Goal: Transaction & Acquisition: Obtain resource

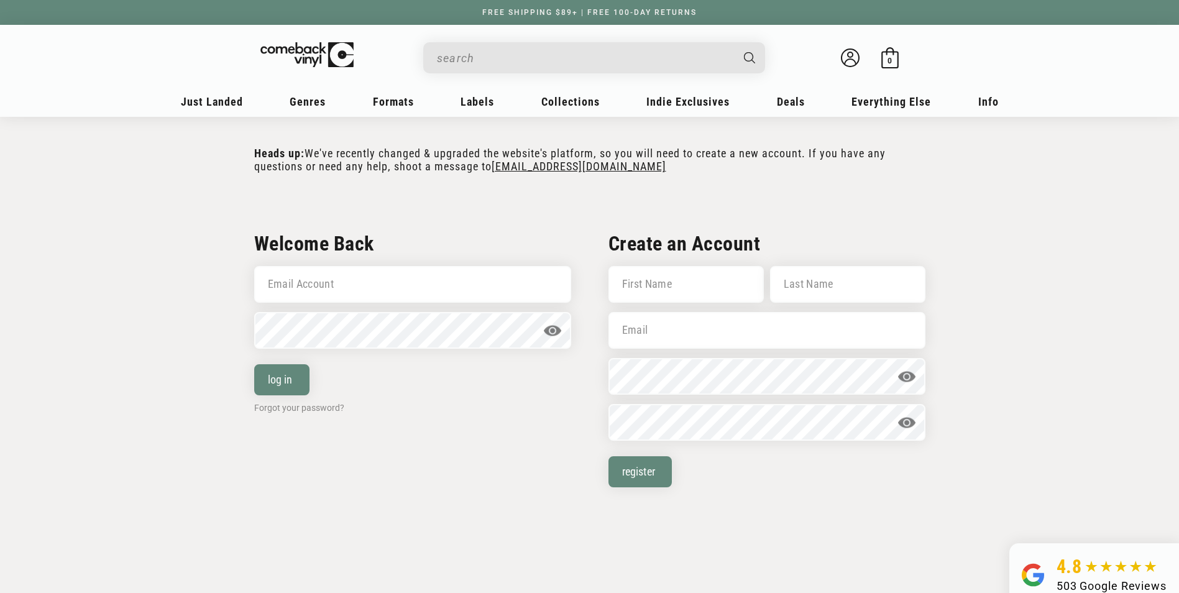
scroll to position [187, 0]
click at [380, 291] on input "Email Account" at bounding box center [412, 284] width 317 height 37
click at [461, 295] on input "Email Account" at bounding box center [412, 284] width 317 height 37
type input "[EMAIL_ADDRESS][DOMAIN_NAME]"
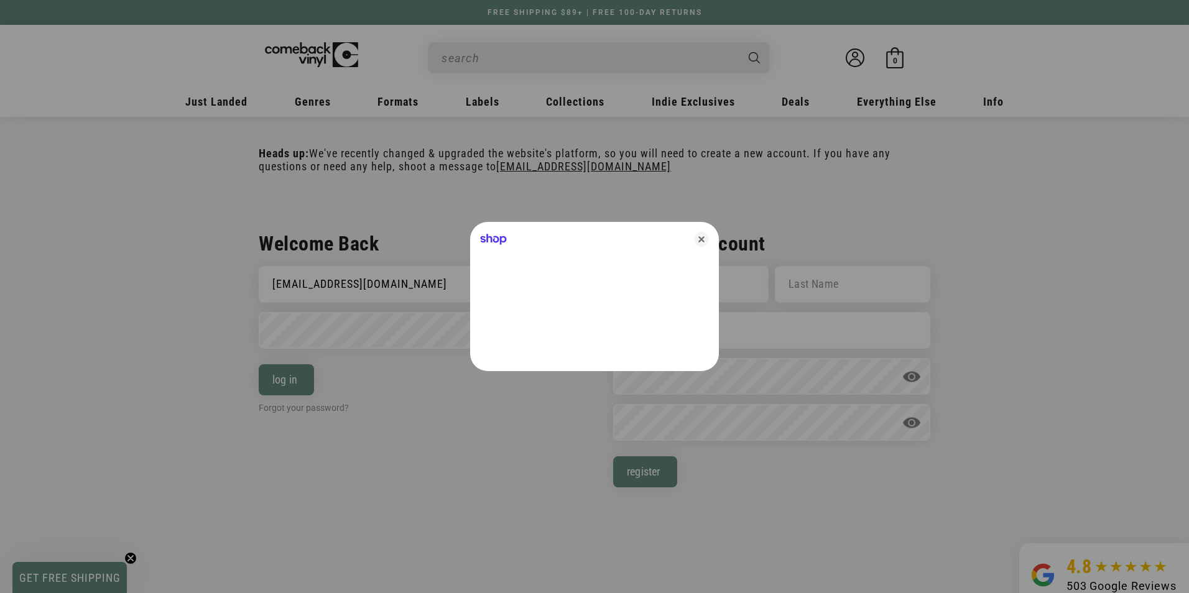
click at [415, 334] on div at bounding box center [594, 296] width 1189 height 593
click at [701, 241] on icon "Close" at bounding box center [701, 239] width 15 height 15
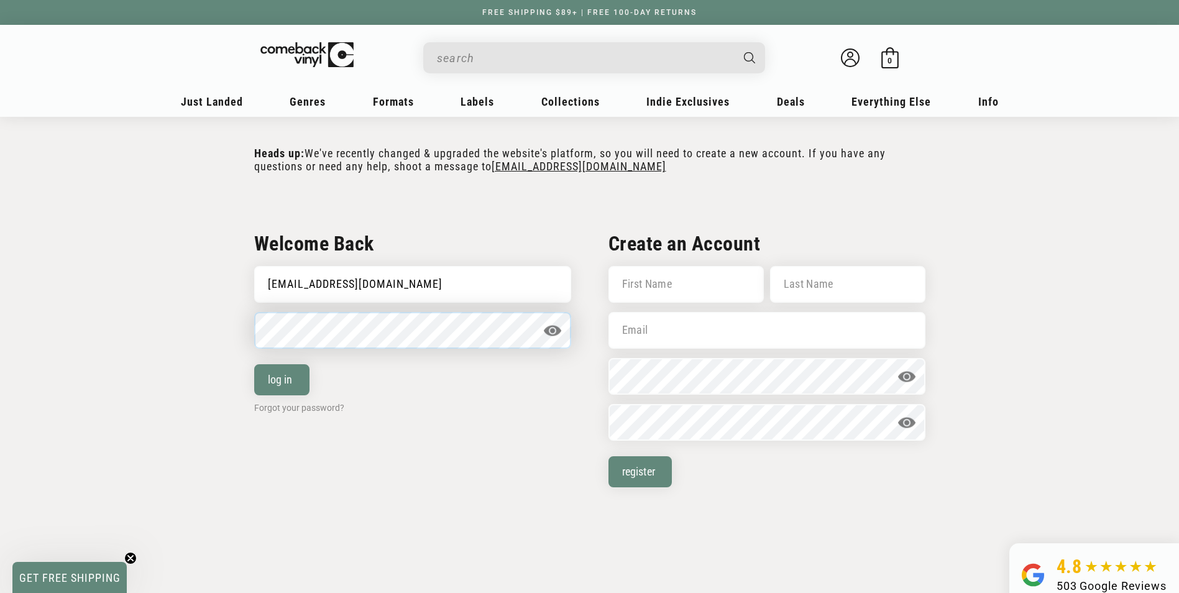
click at [254, 364] on button "log in" at bounding box center [281, 379] width 55 height 31
click at [274, 378] on button "log in" at bounding box center [281, 379] width 55 height 31
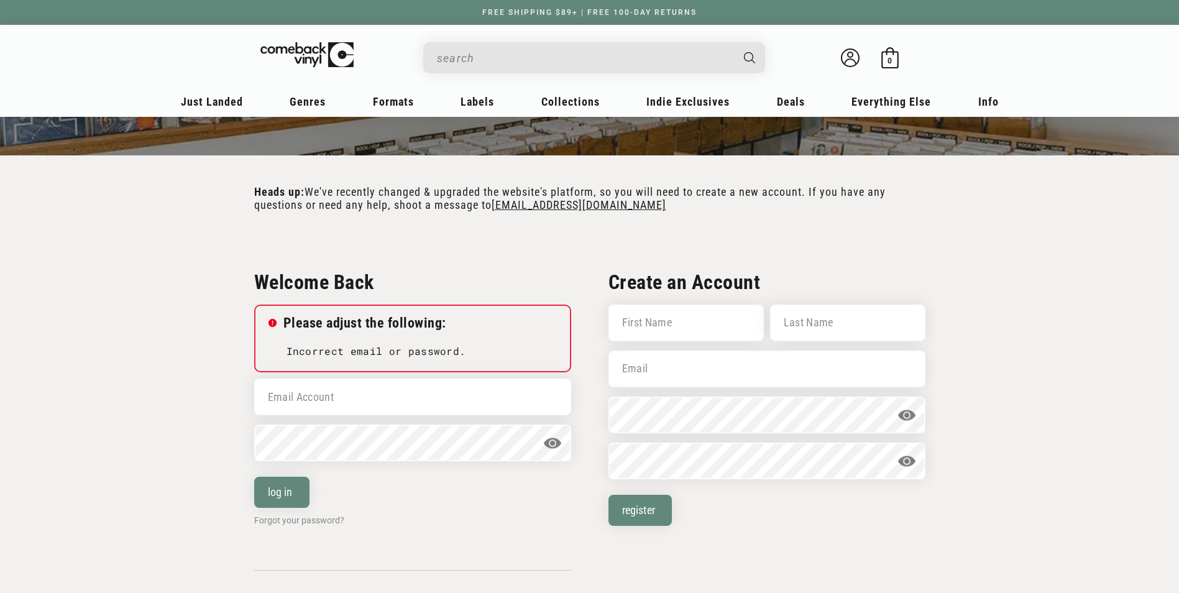
scroll to position [187, 0]
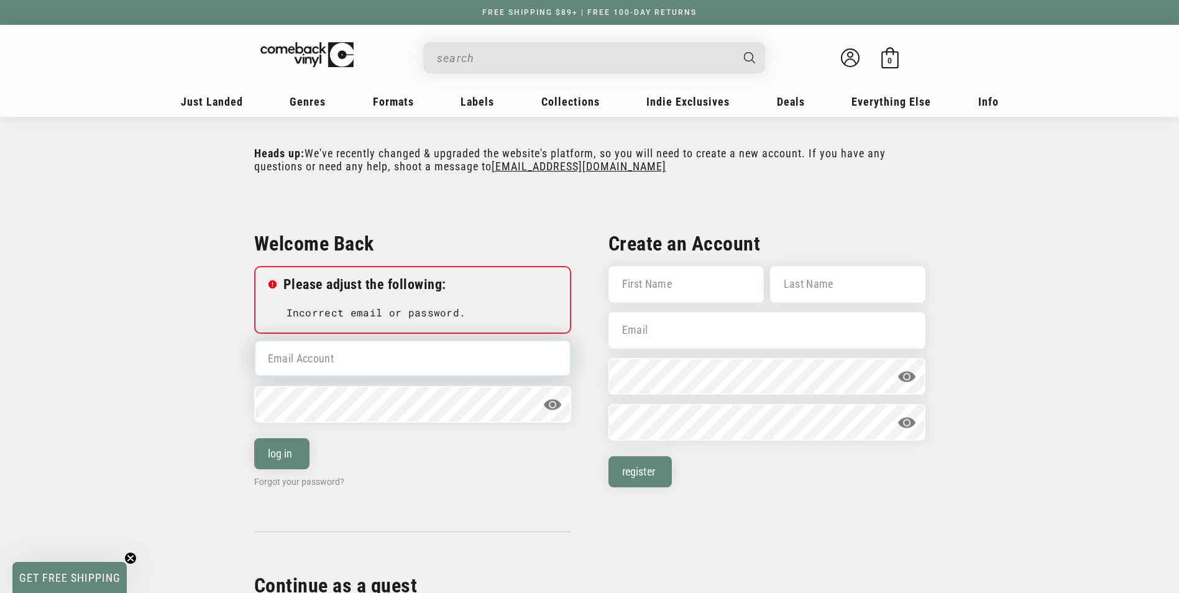
click at [362, 362] on input "Email Account" at bounding box center [412, 358] width 317 height 37
type input "[EMAIL_ADDRESS][DOMAIN_NAME]"
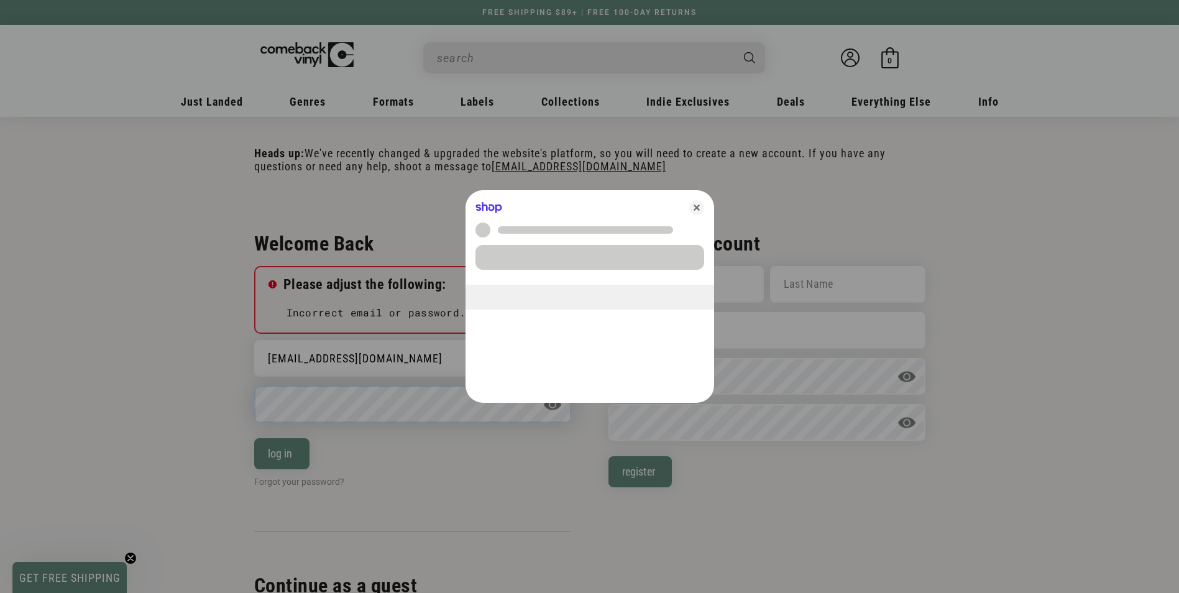
click at [356, 412] on body "Skip to content You can't add more than to the bag. Item added to bag Item remo…" at bounding box center [589, 448] width 1179 height 1270
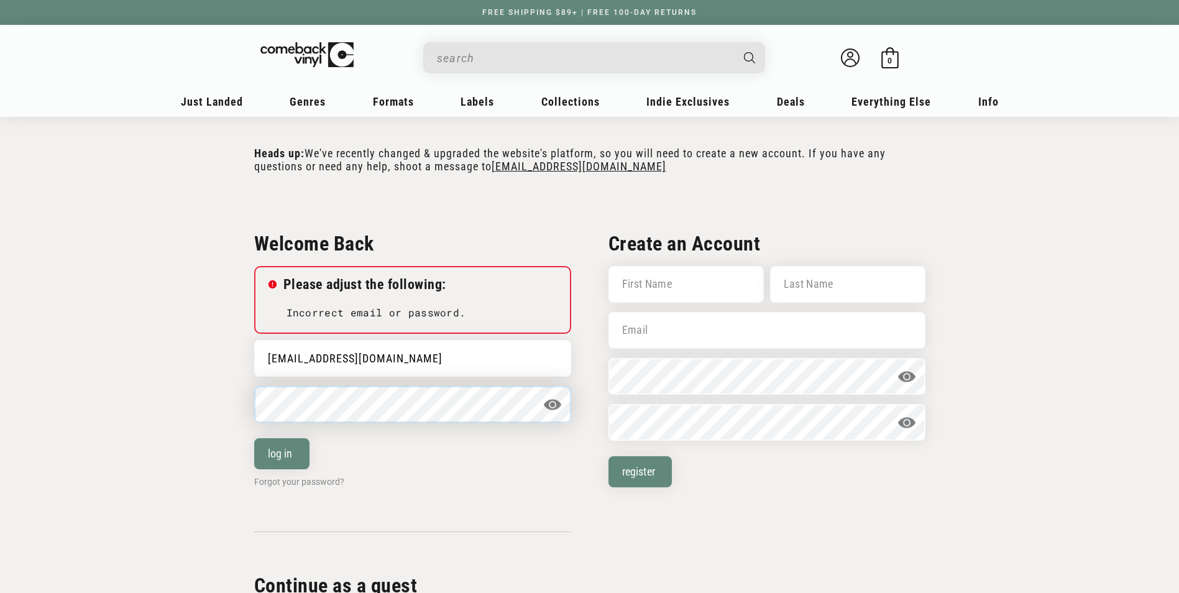
click at [254, 438] on button "log in" at bounding box center [281, 453] width 55 height 31
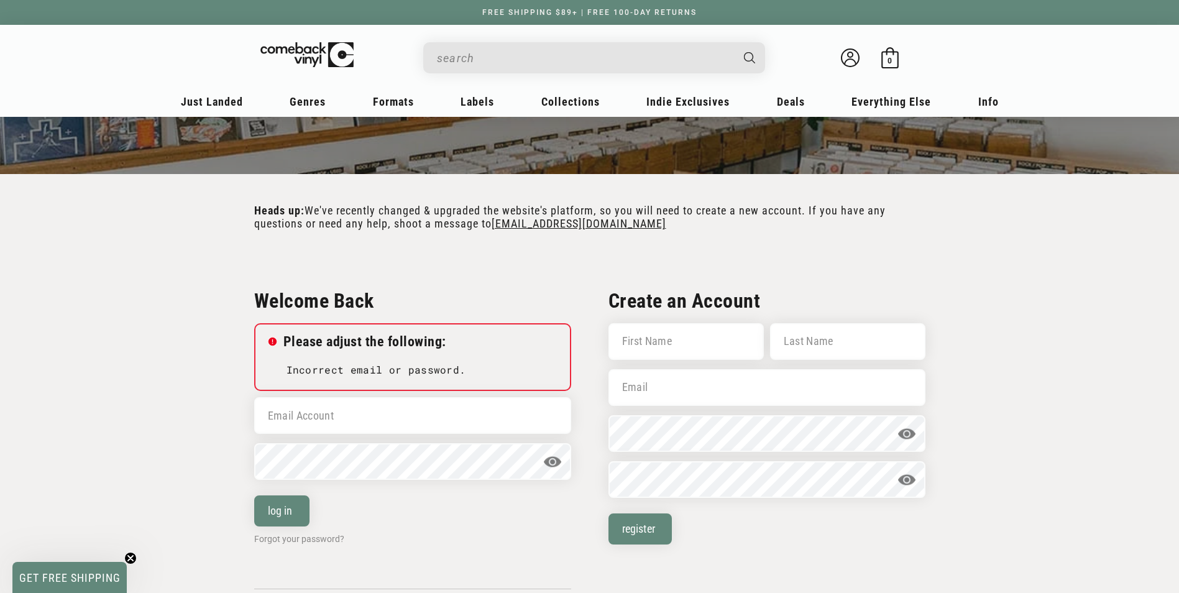
scroll to position [187, 0]
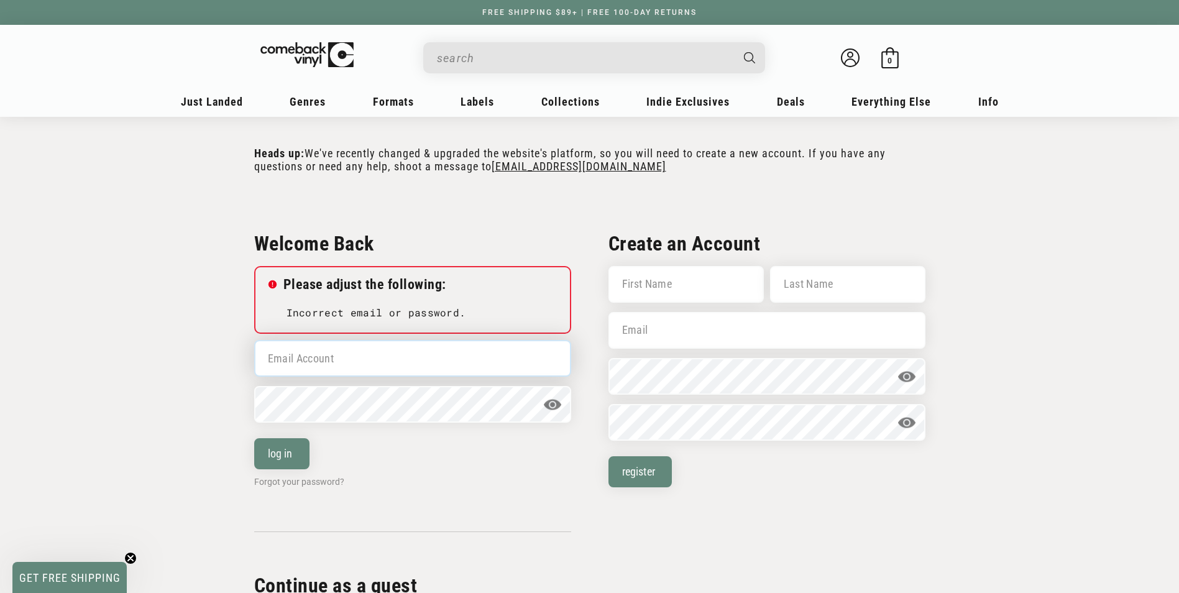
click at [333, 368] on input "Email Account" at bounding box center [412, 358] width 317 height 37
type input "[EMAIL_ADDRESS][DOMAIN_NAME]"
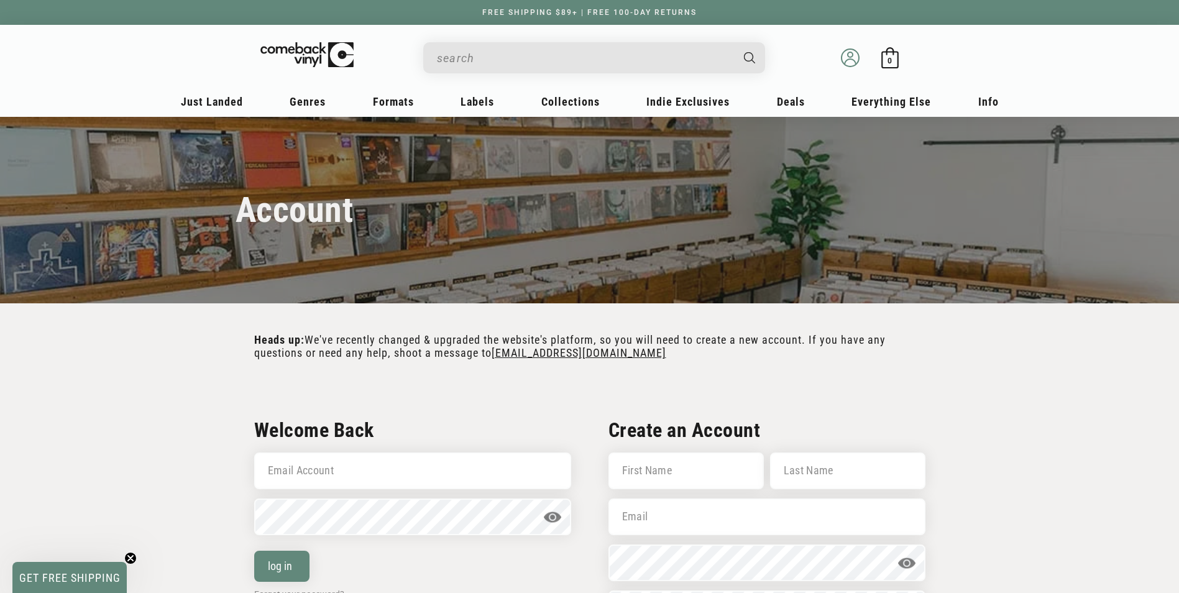
click at [850, 56] on icon at bounding box center [850, 57] width 19 height 19
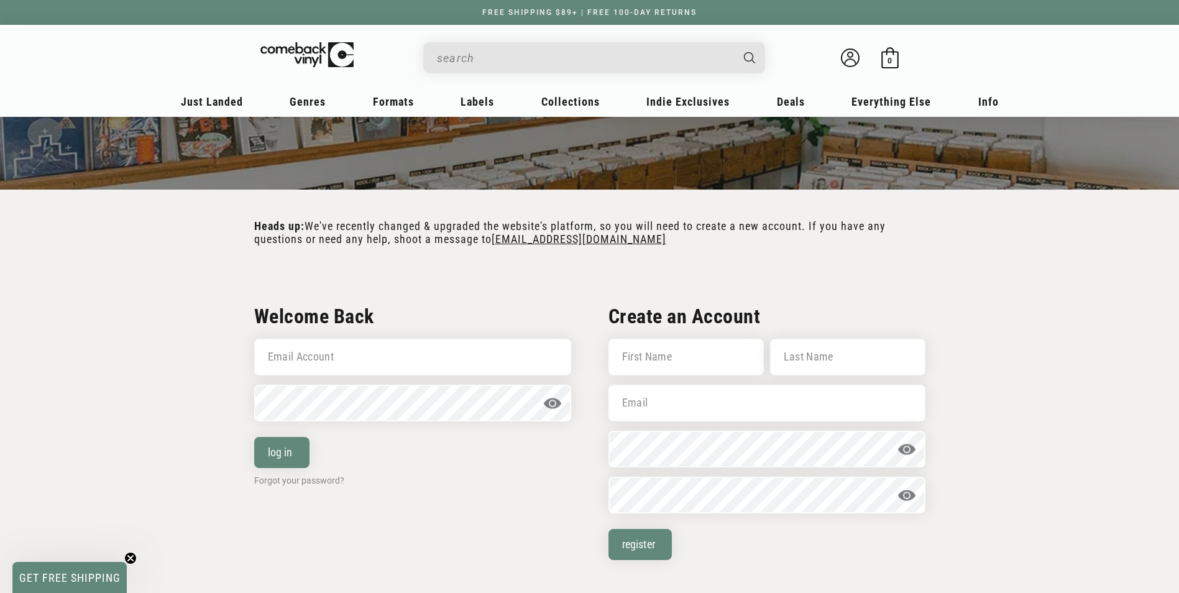
scroll to position [124, 0]
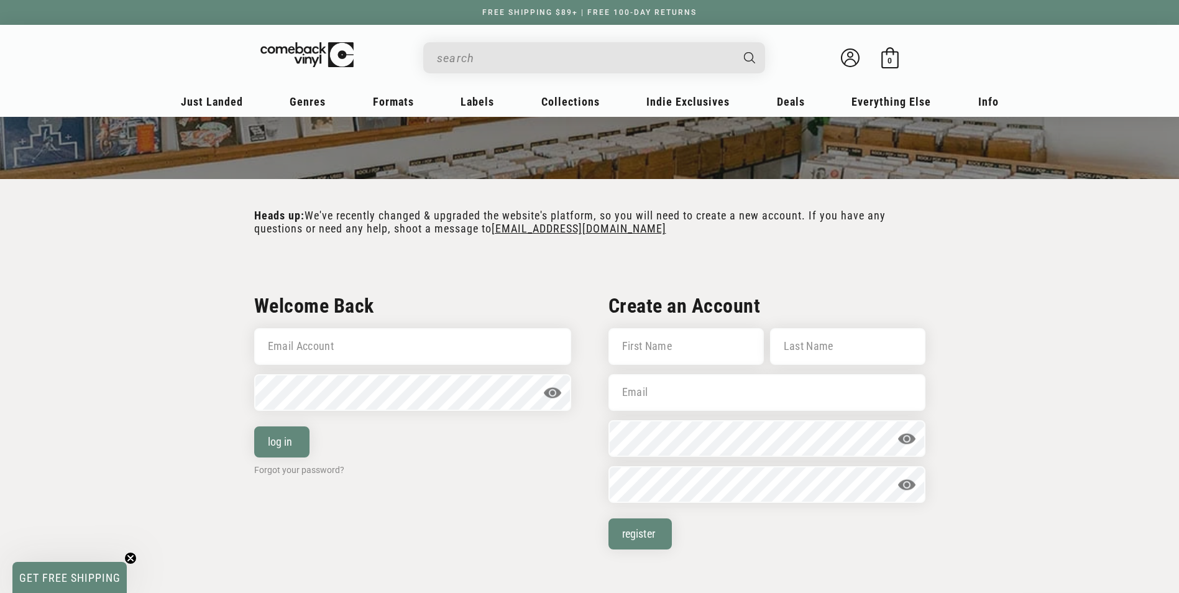
click at [57, 417] on main "Account login register Heads up: We've recently changed & upgraded the website'…" at bounding box center [589, 299] width 1179 height 613
click at [680, 357] on input "First Name" at bounding box center [686, 346] width 155 height 37
type input "jason"
type input "pak"
type input "[EMAIL_ADDRESS][DOMAIN_NAME]"
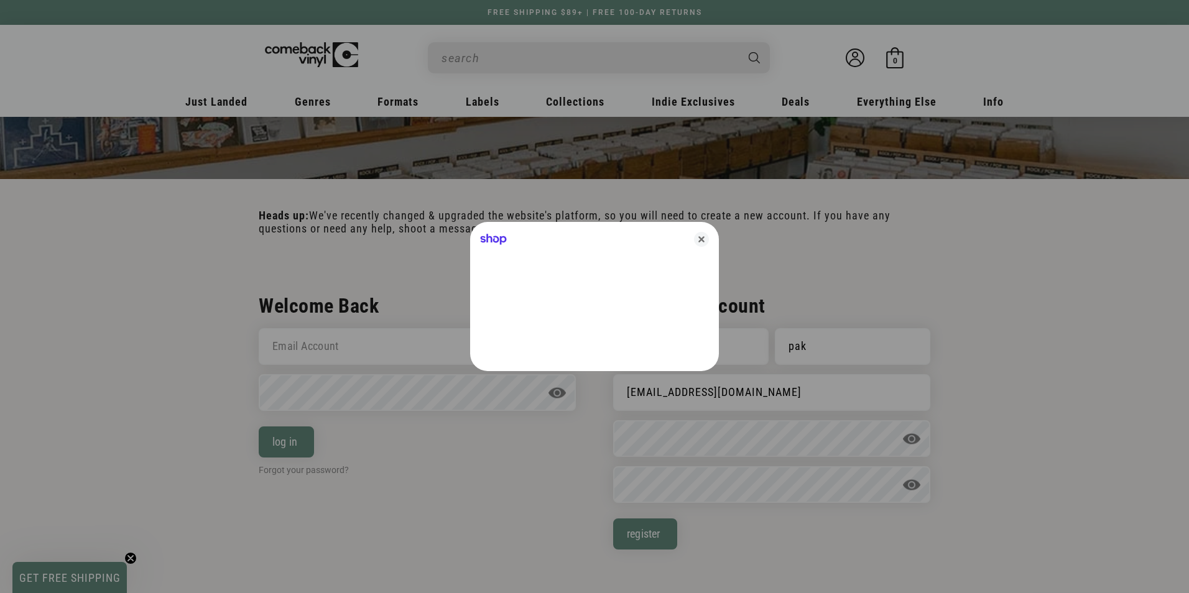
click at [699, 236] on icon "Close" at bounding box center [701, 239] width 15 height 15
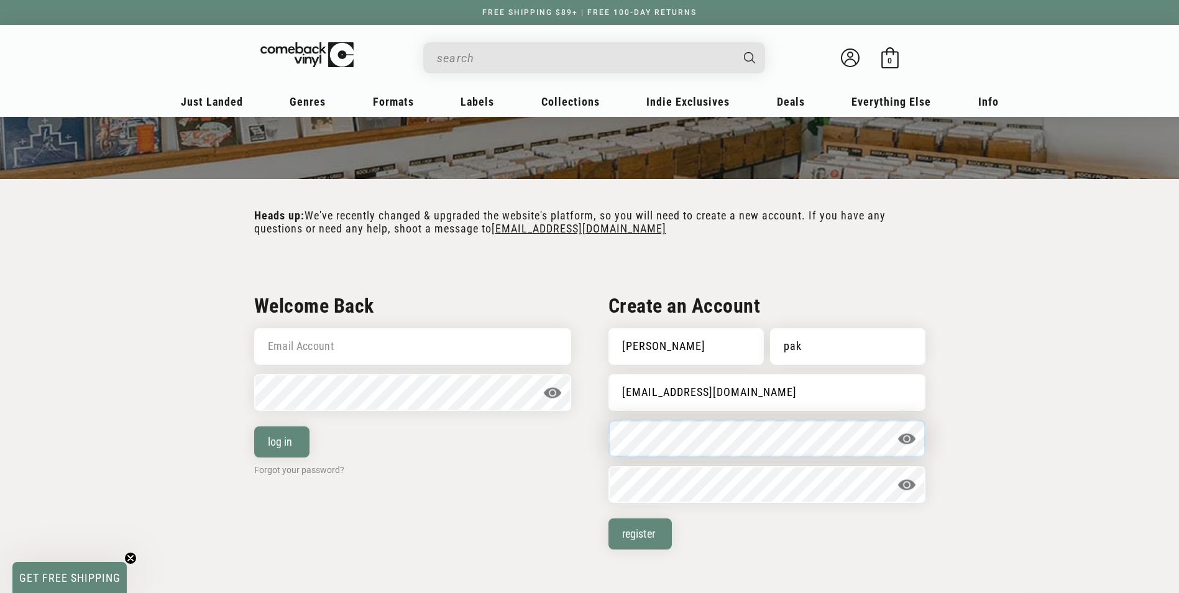
click at [609, 518] on button "Register" at bounding box center [641, 533] width 64 height 31
drag, startPoint x: 469, startPoint y: 545, endPoint x: 477, endPoint y: 546, distance: 8.1
click at [470, 546] on div "Reset your password We will send you an email to reset your password Email Acco…" at bounding box center [590, 432] width 771 height 372
click at [911, 433] on span at bounding box center [907, 439] width 19 height 19
click at [912, 484] on span at bounding box center [907, 485] width 19 height 19
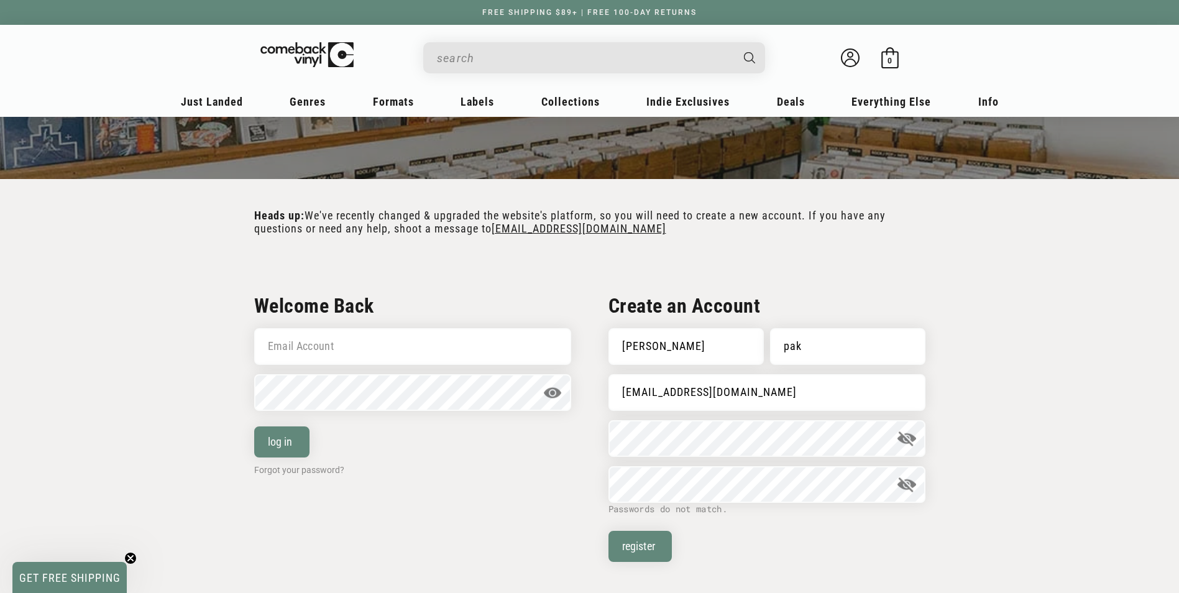
click at [972, 505] on div "Reset your password We will send you an email to reset your password Email Acco…" at bounding box center [590, 432] width 771 height 372
click at [637, 542] on button "Register" at bounding box center [641, 546] width 64 height 31
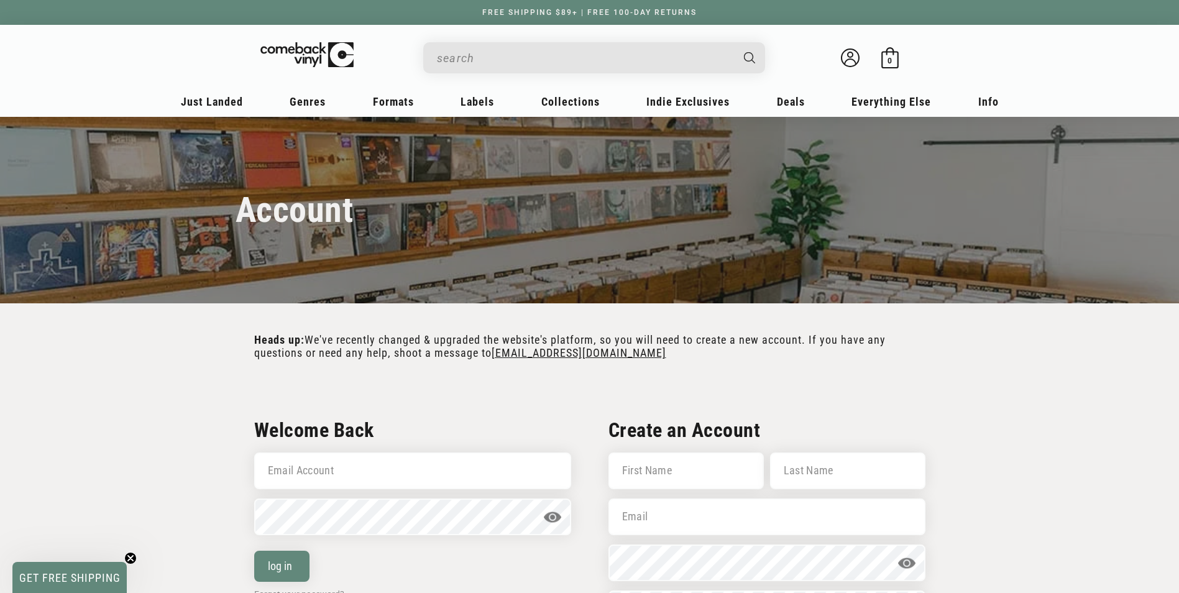
click at [553, 62] on input "When autocomplete results are available use up and down arrows to review and en…" at bounding box center [584, 57] width 295 height 25
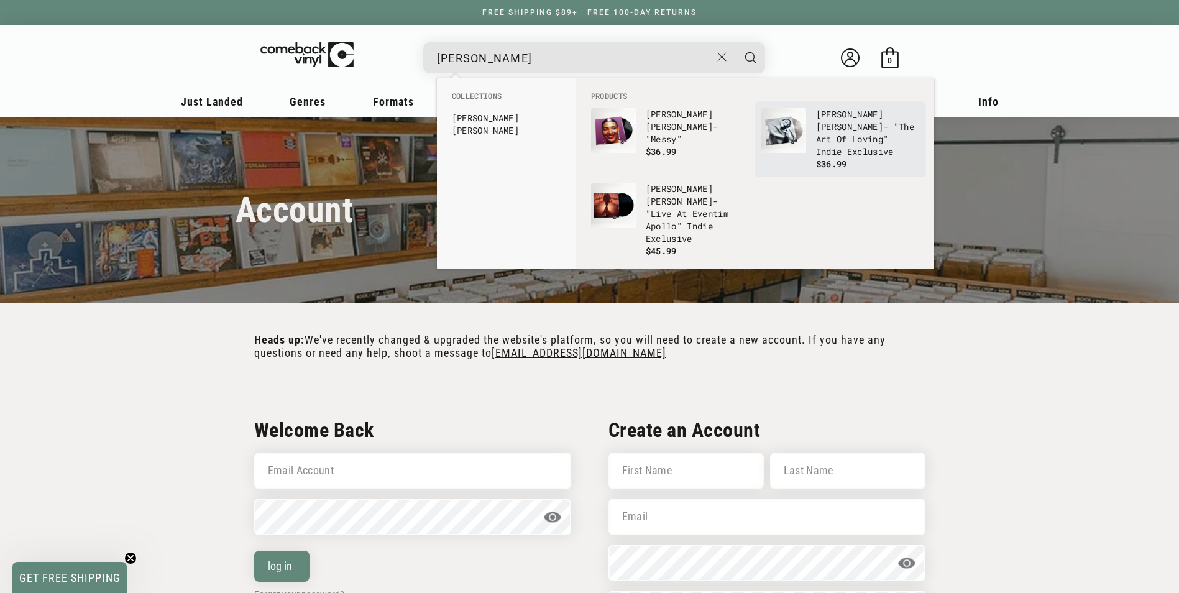
type input "olivia dean"
click at [872, 133] on p "Olivia Dean - "The Art Of Loving" Indie Exclusive" at bounding box center [867, 133] width 103 height 50
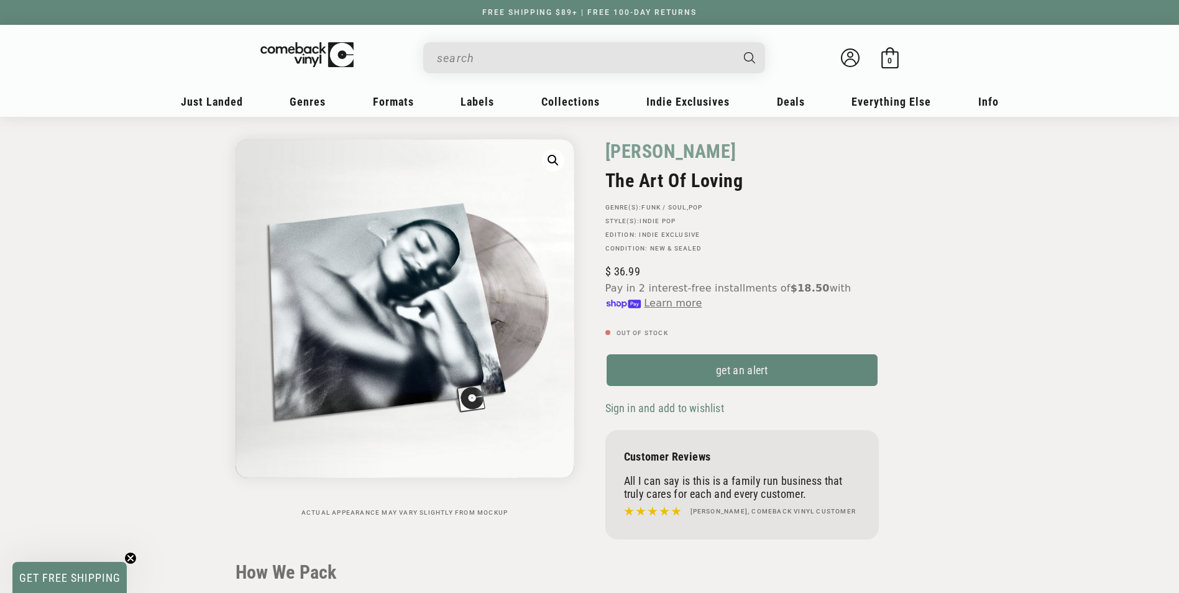
scroll to position [62, 0]
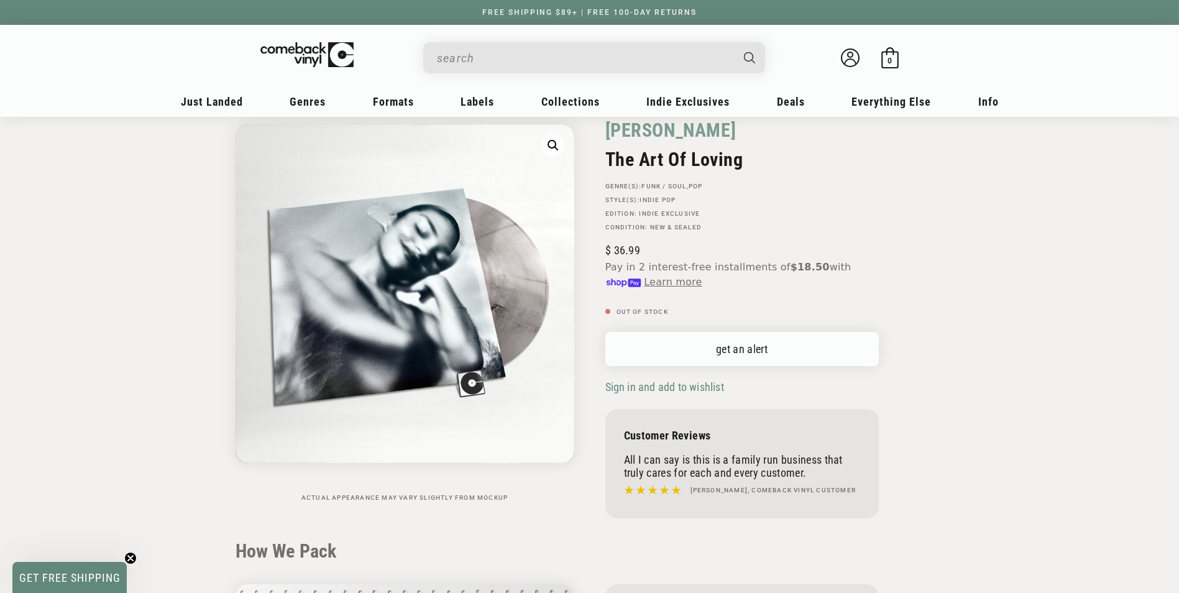
click at [736, 358] on link "get an alert" at bounding box center [743, 349] width 274 height 34
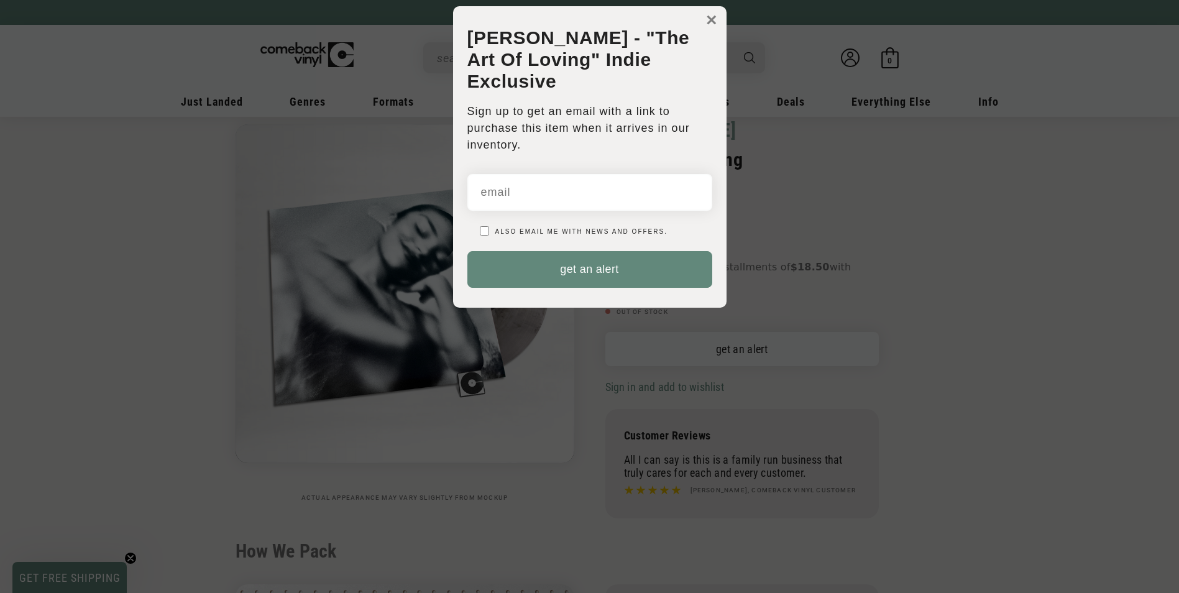
scroll to position [0, 0]
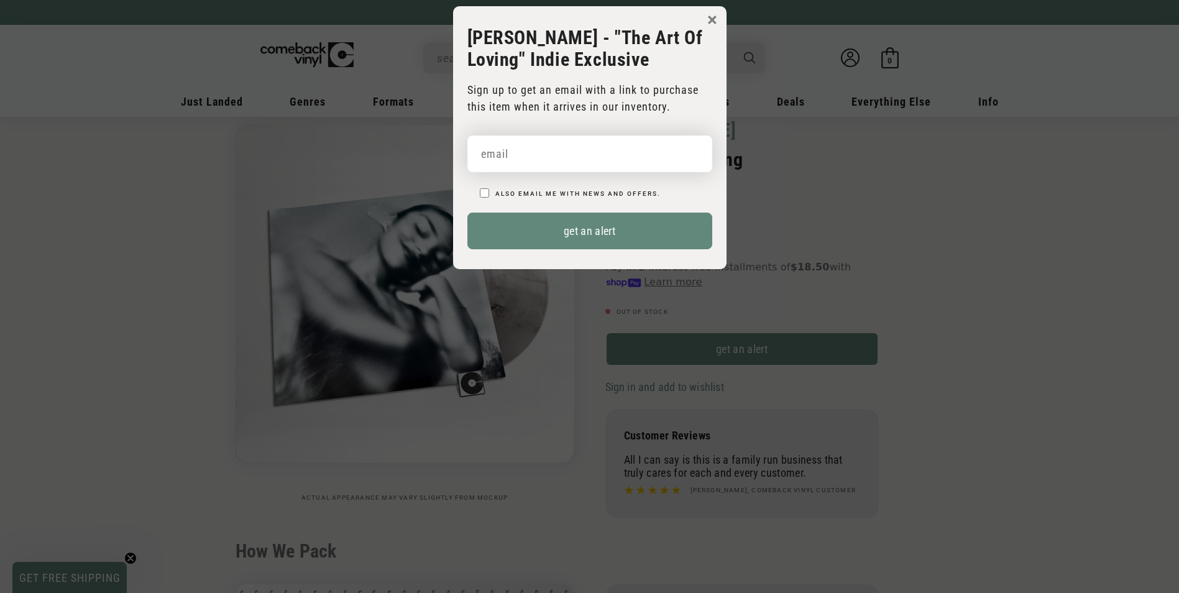
click at [562, 156] on input "email" at bounding box center [590, 154] width 245 height 37
type input "[EMAIL_ADDRESS][DOMAIN_NAME]"
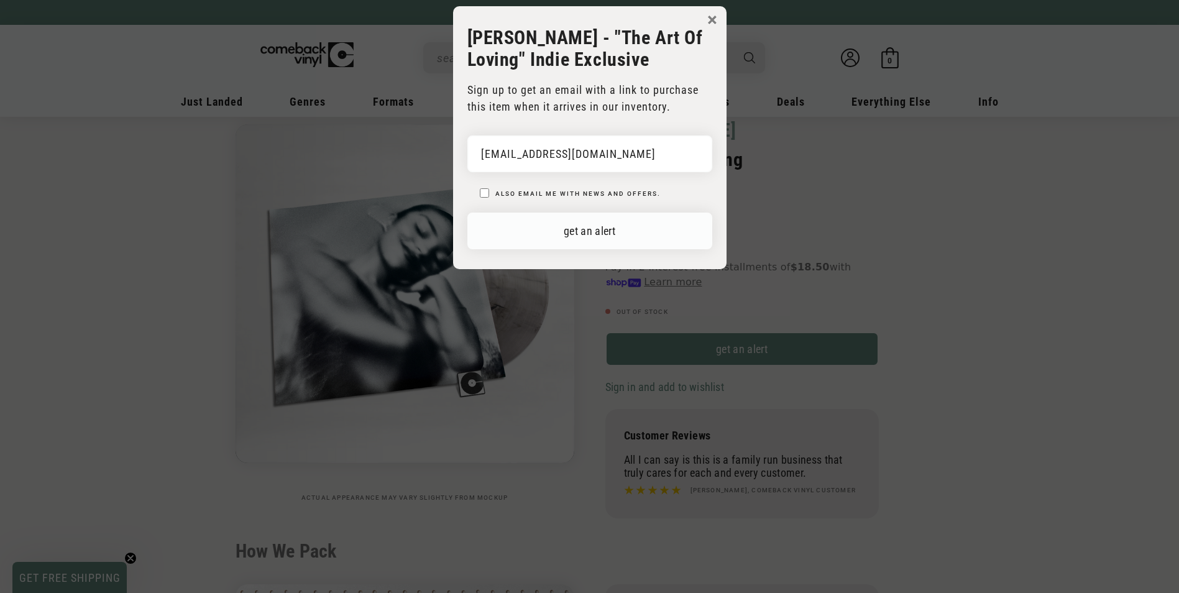
click at [578, 233] on button "get an alert" at bounding box center [590, 231] width 245 height 37
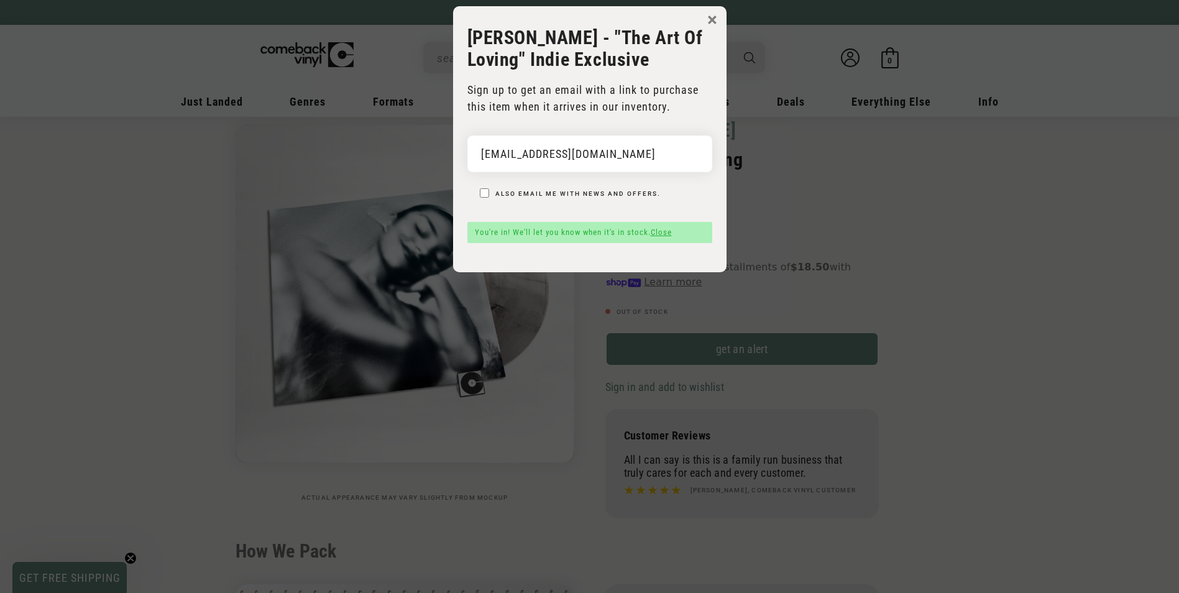
drag, startPoint x: 710, startPoint y: 15, endPoint x: 1016, endPoint y: 389, distance: 483.7
click at [710, 15] on button "×" at bounding box center [712, 20] width 10 height 19
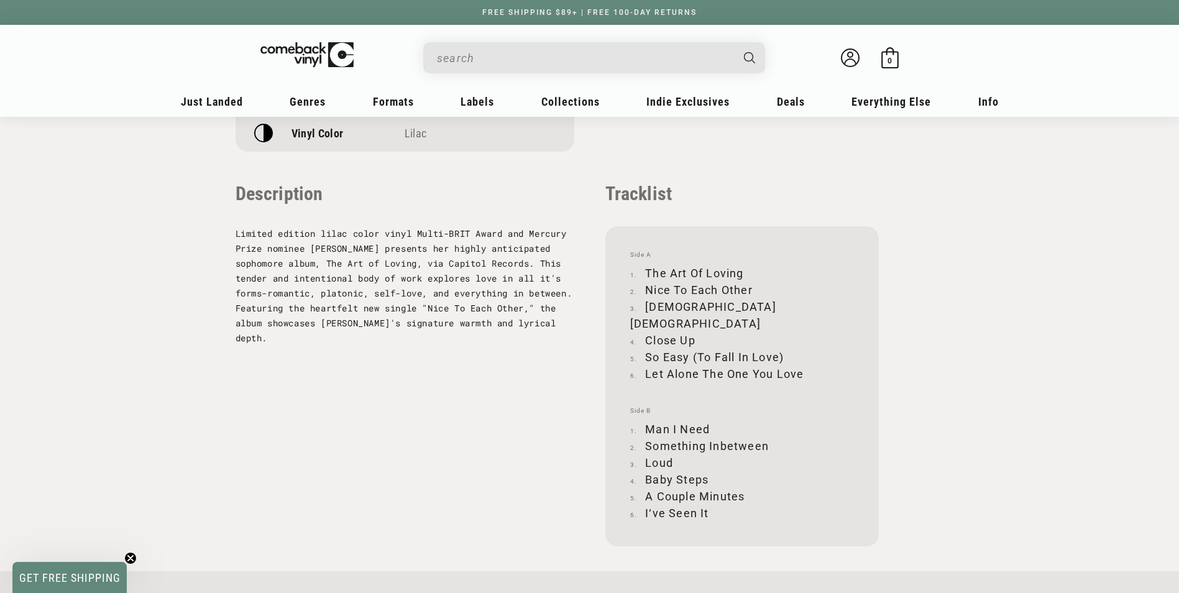
scroll to position [1181, 0]
